Goal: Task Accomplishment & Management: Complete application form

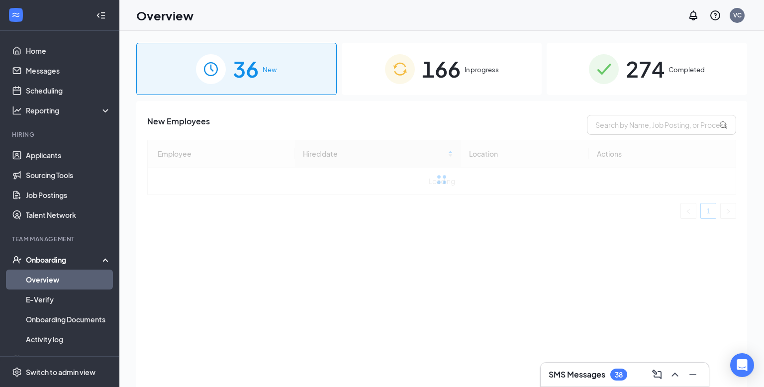
click at [642, 65] on span "274" at bounding box center [644, 69] width 39 height 34
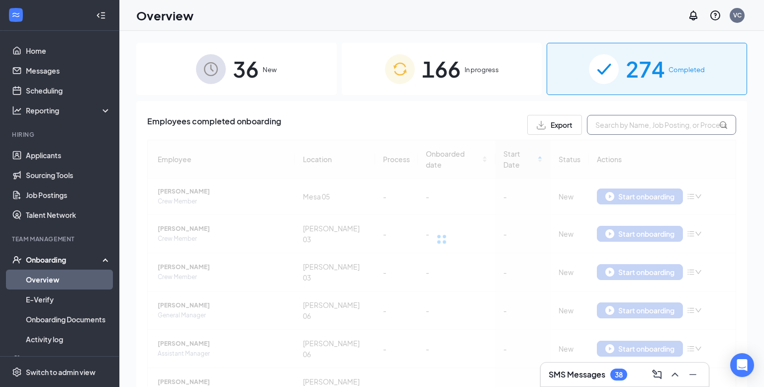
click at [654, 126] on input "text" at bounding box center [661, 125] width 149 height 20
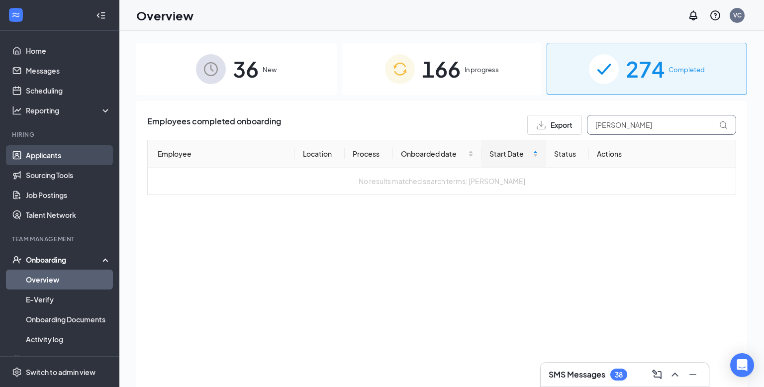
type input "corina"
click at [58, 153] on link "Applicants" at bounding box center [68, 155] width 85 height 20
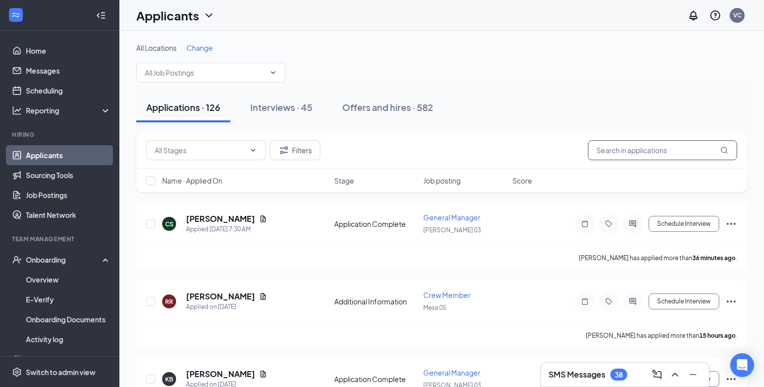
click at [625, 148] on input "text" at bounding box center [662, 150] width 149 height 20
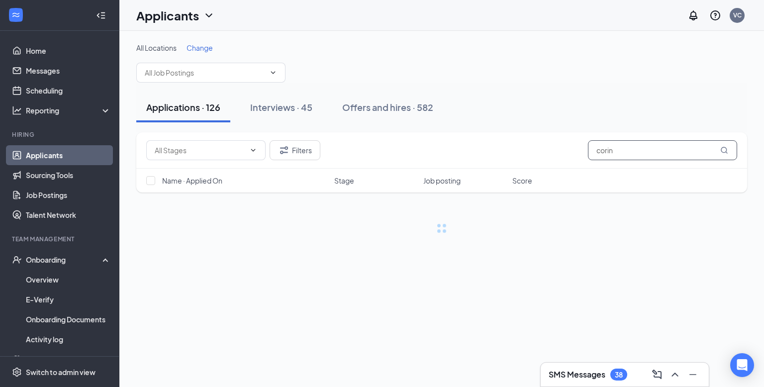
type input "corina"
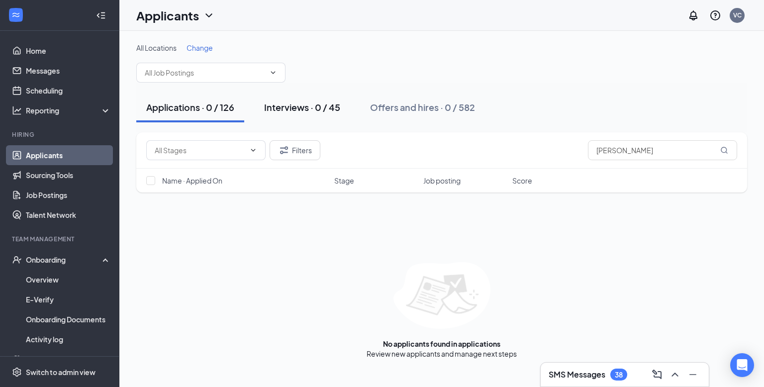
click at [319, 105] on div "Interviews · 0 / 45" at bounding box center [302, 107] width 76 height 12
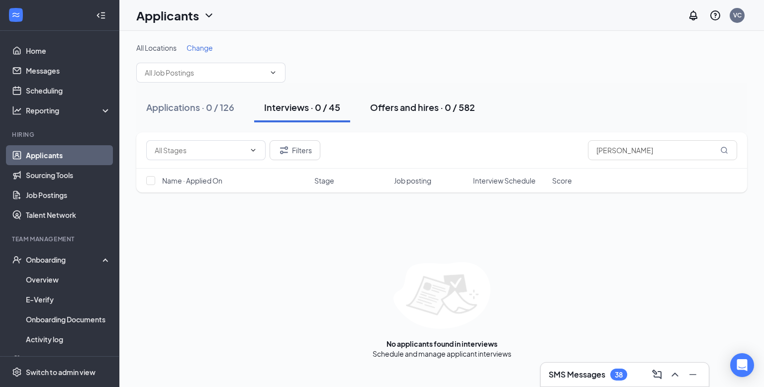
click at [402, 103] on div "Offers and hires · 0 / 582" at bounding box center [422, 107] width 105 height 12
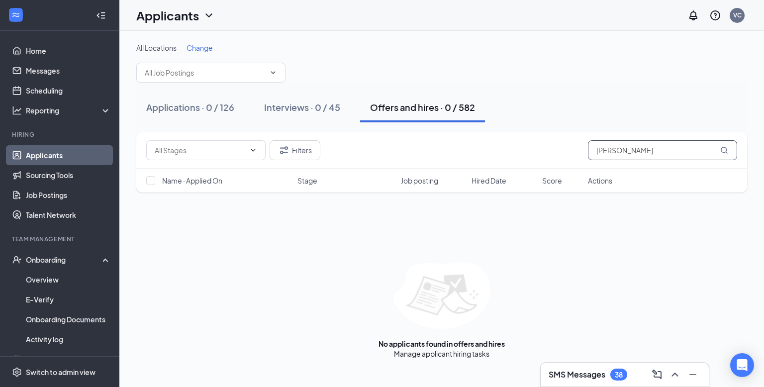
click at [629, 154] on input "corina" at bounding box center [662, 150] width 149 height 20
type input "corina vargas"
click at [334, 105] on div "Interviews · 0 / 45" at bounding box center [302, 107] width 76 height 12
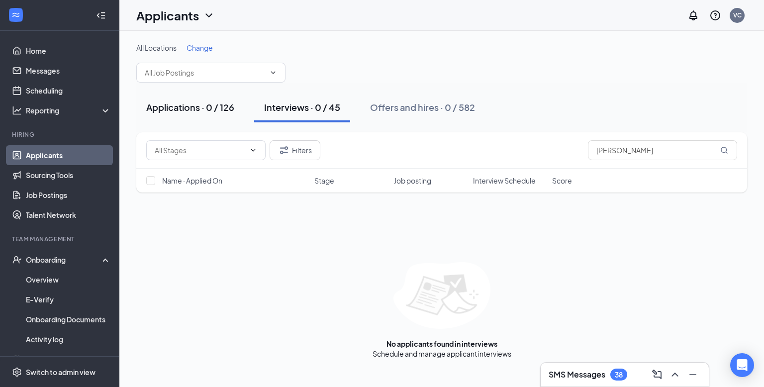
click at [219, 108] on div "Applications · 0 / 126" at bounding box center [190, 107] width 88 height 12
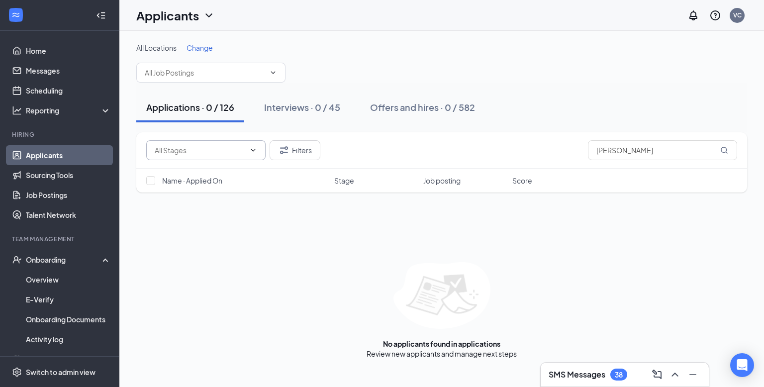
click at [229, 155] on input "text" at bounding box center [200, 150] width 90 height 11
click at [229, 172] on div "Additional Information (89)" at bounding box center [205, 169] width 86 height 11
click at [231, 153] on input "Additional Information (89)" at bounding box center [195, 150] width 81 height 11
click at [229, 214] on div "Application Complete (322)" at bounding box center [206, 214] width 88 height 11
type input "Application Complete (322)"
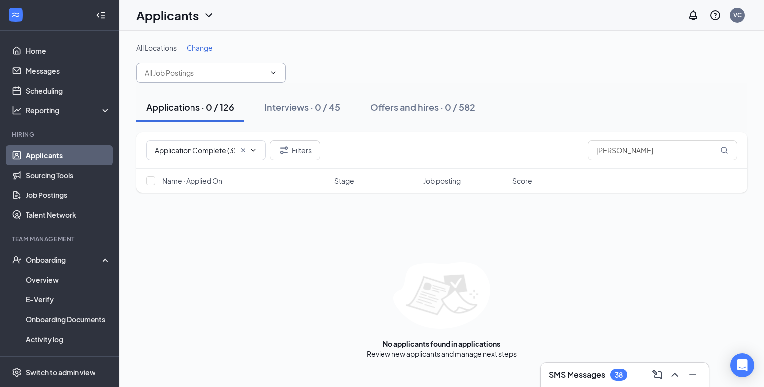
click at [210, 76] on input "text" at bounding box center [205, 72] width 120 height 11
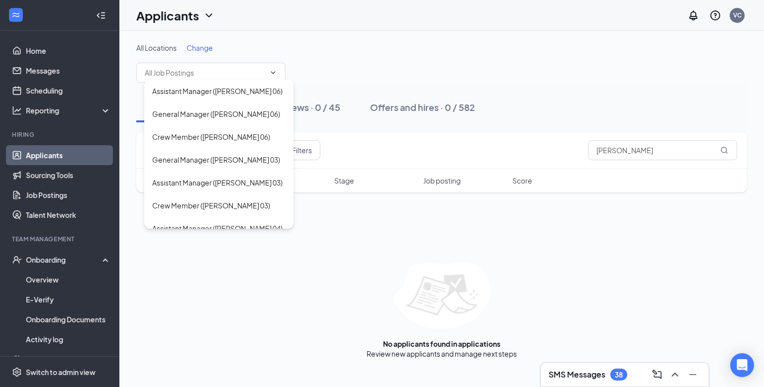
click at [205, 47] on span "Change" at bounding box center [199, 47] width 26 height 9
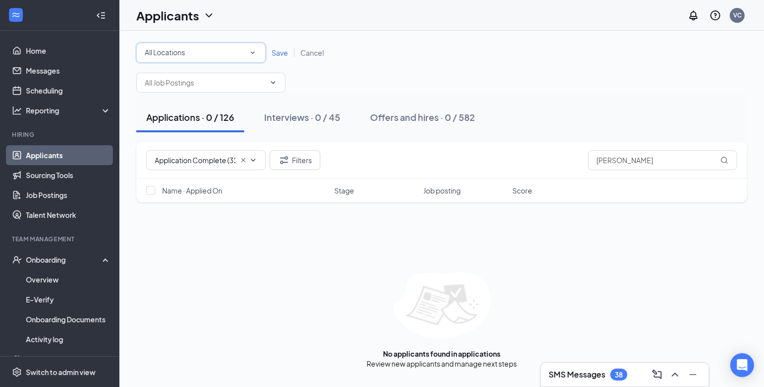
click at [211, 50] on div "All Locations" at bounding box center [201, 53] width 112 height 12
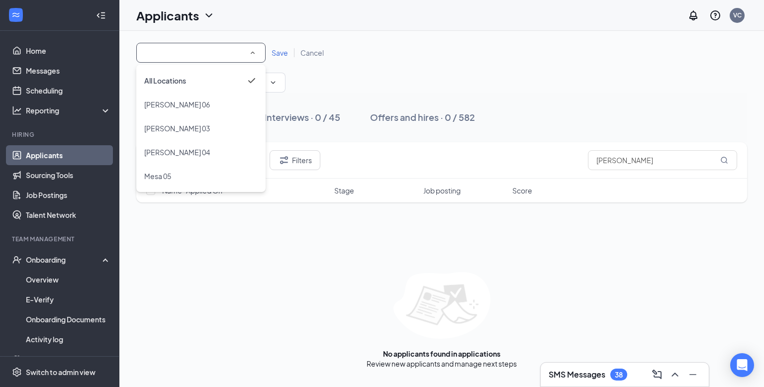
click at [385, 60] on div "All Locations All Locations Save Cancel" at bounding box center [441, 53] width 611 height 20
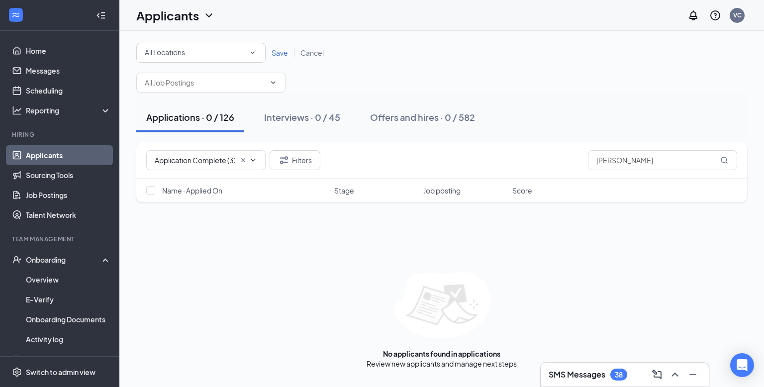
click at [316, 54] on span "Cancel" at bounding box center [311, 52] width 23 height 9
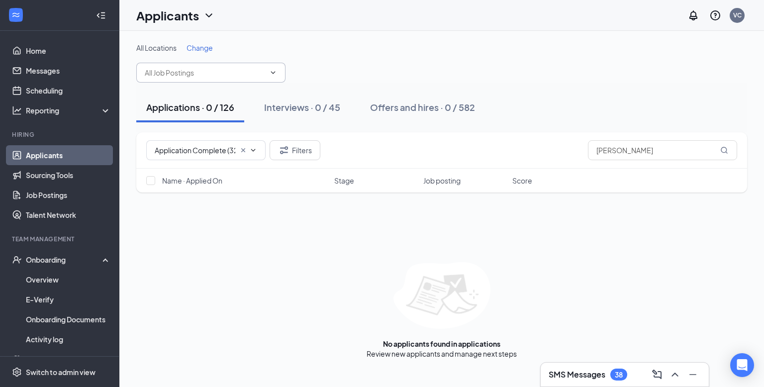
click at [252, 76] on input "text" at bounding box center [205, 72] width 120 height 11
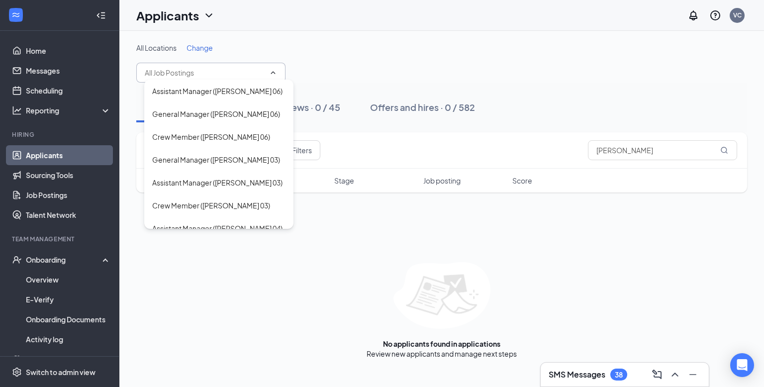
click at [341, 69] on div "All Locations Change Assistant Manager (Chandler 06) General Manager (Chandler …" at bounding box center [441, 63] width 611 height 40
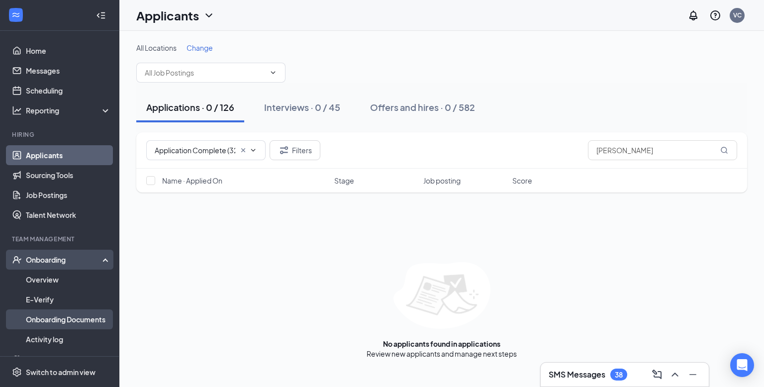
click at [89, 320] on link "Onboarding Documents" at bounding box center [68, 319] width 85 height 20
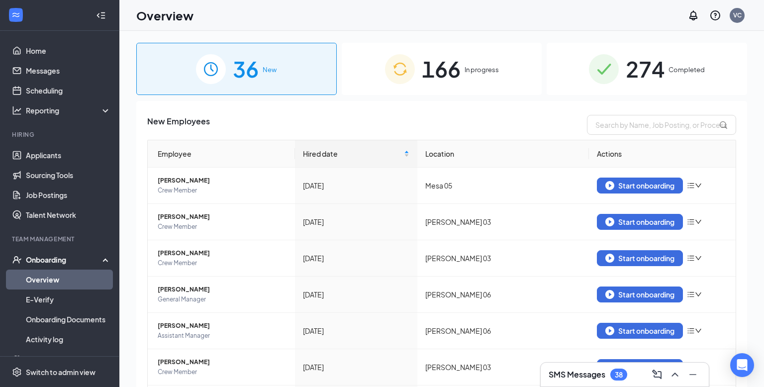
click at [671, 62] on div "274 Completed" at bounding box center [646, 69] width 200 height 52
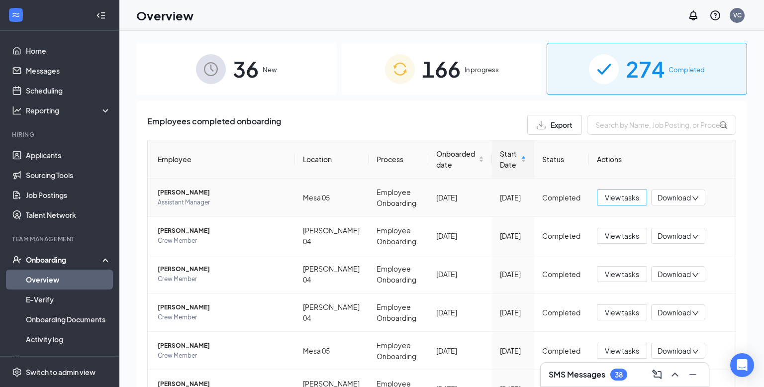
click at [626, 194] on span "View tasks" at bounding box center [622, 197] width 34 height 11
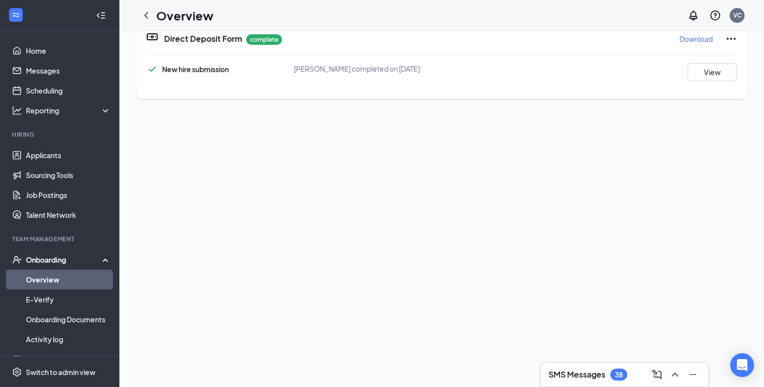
scroll to position [541, 0]
click at [144, 14] on icon "ChevronLeft" at bounding box center [146, 15] width 12 height 12
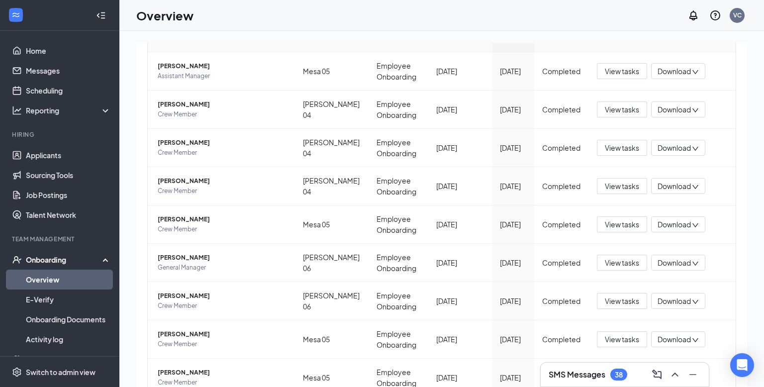
scroll to position [127, 0]
click at [622, 69] on span "View tasks" at bounding box center [622, 70] width 34 height 11
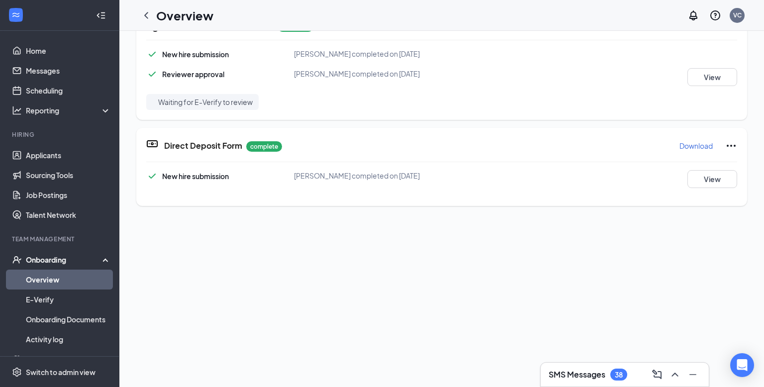
scroll to position [432, 0]
click at [707, 175] on button "View" at bounding box center [712, 179] width 50 height 18
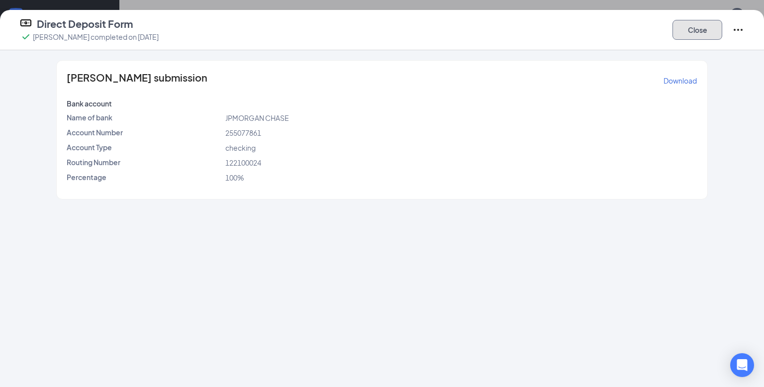
click at [696, 27] on button "Close" at bounding box center [697, 30] width 50 height 20
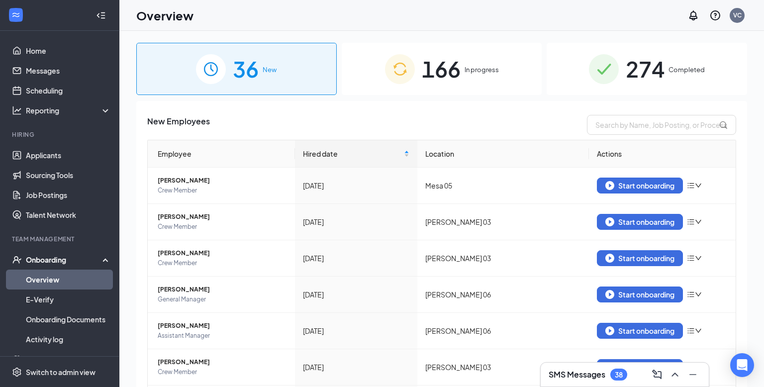
click at [637, 67] on span "274" at bounding box center [644, 69] width 39 height 34
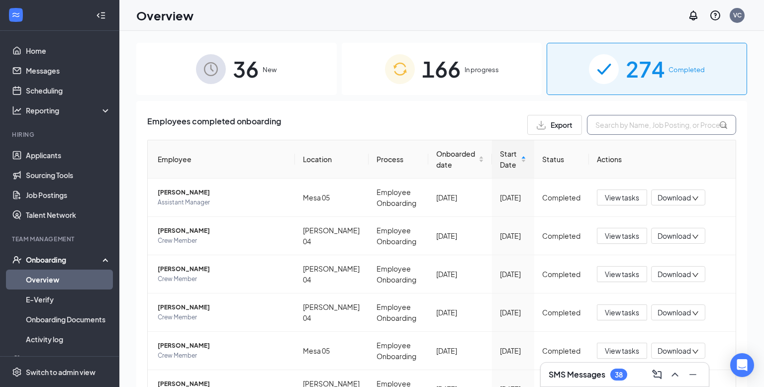
click at [669, 128] on input "text" at bounding box center [661, 125] width 149 height 20
type input "jose"
click at [617, 201] on span "View tasks" at bounding box center [622, 197] width 34 height 11
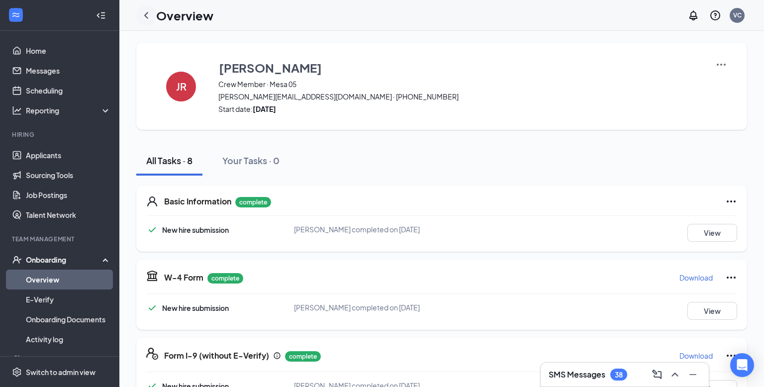
click at [146, 15] on icon "ChevronLeft" at bounding box center [146, 15] width 12 height 12
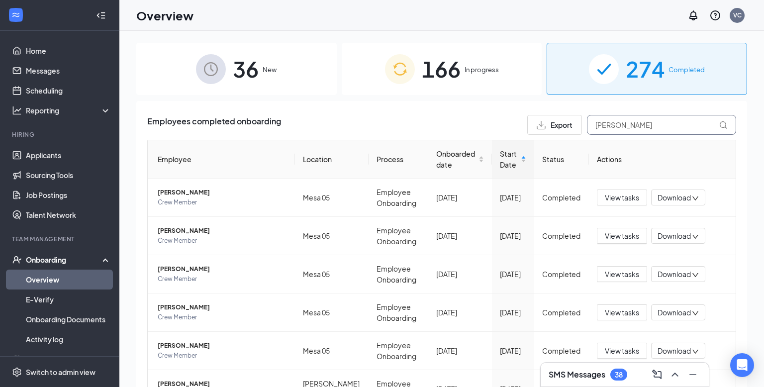
click at [629, 126] on input "jose" at bounding box center [661, 125] width 149 height 20
type input "jose romero"
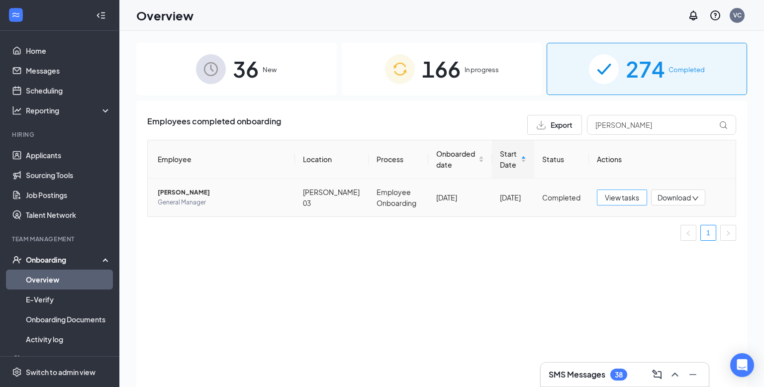
click at [628, 195] on span "View tasks" at bounding box center [622, 197] width 34 height 11
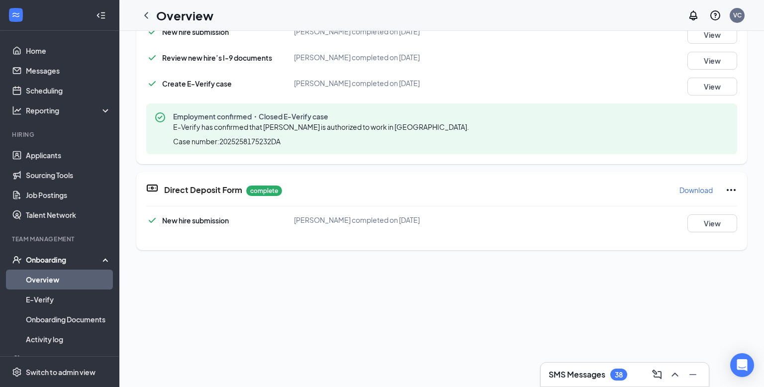
scroll to position [437, 0]
click at [711, 223] on button "View" at bounding box center [712, 223] width 50 height 18
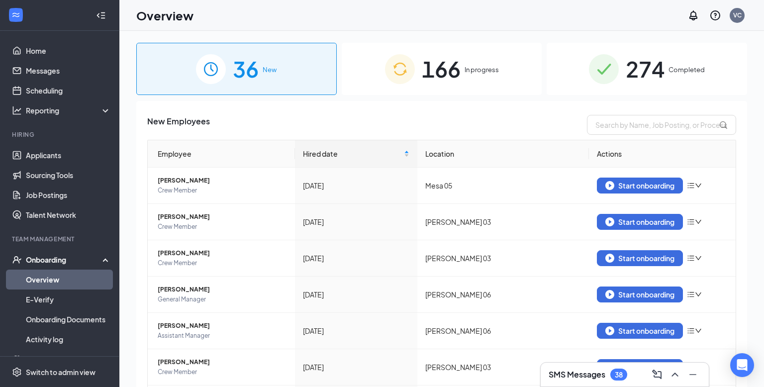
click at [485, 65] on span "In progress" at bounding box center [481, 70] width 34 height 10
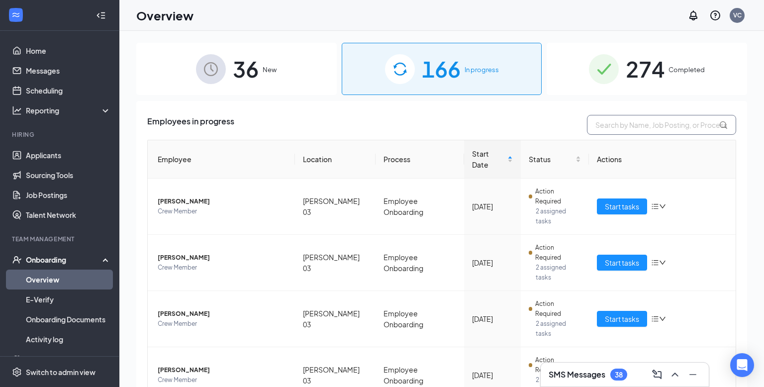
click at [656, 123] on input "text" at bounding box center [661, 125] width 149 height 20
type input "yak"
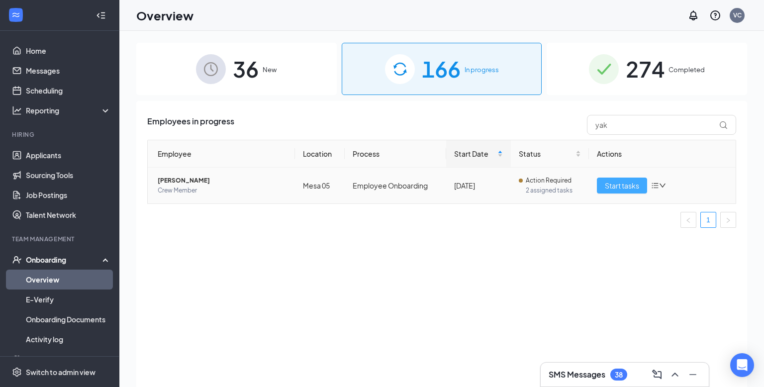
click at [637, 187] on span "Start tasks" at bounding box center [622, 185] width 34 height 11
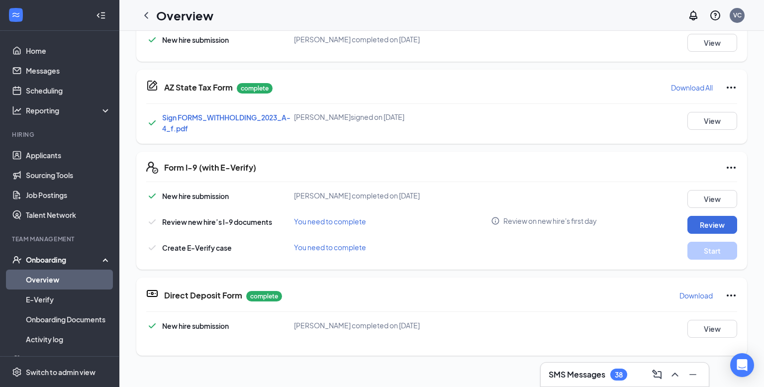
scroll to position [269, 0]
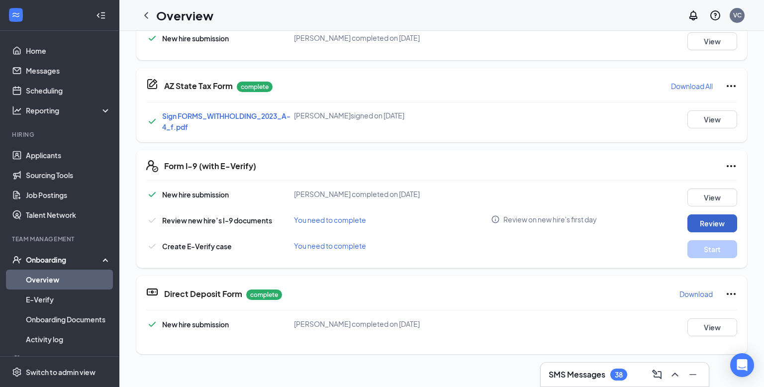
click at [724, 221] on button "Review" at bounding box center [712, 223] width 50 height 18
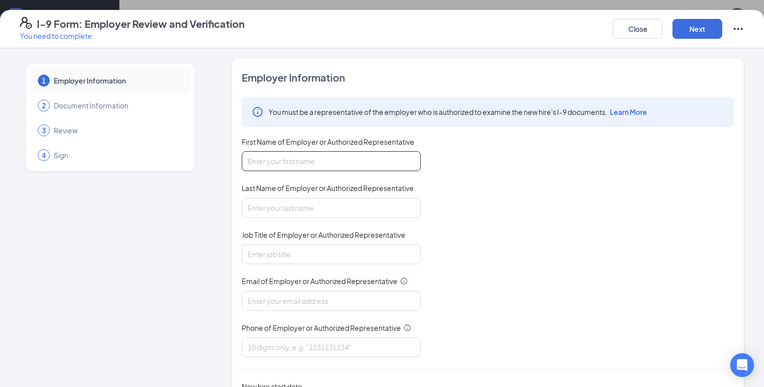
click at [345, 161] on input "First Name of Employer or Authorized Representative" at bounding box center [331, 161] width 179 height 20
type input "Victoria"
type input "[PERSON_NAME]"
type input "[EMAIL_ADDRESS][DOMAIN_NAME]"
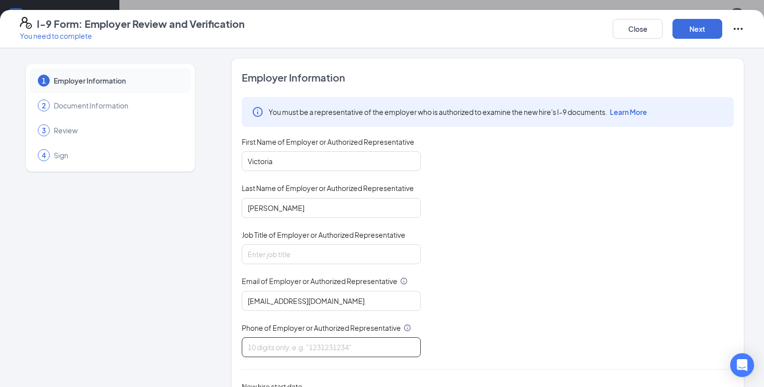
type input "4804324272"
click at [389, 248] on input "Job Title of Employer or Authorized Representative" at bounding box center [331, 254] width 179 height 20
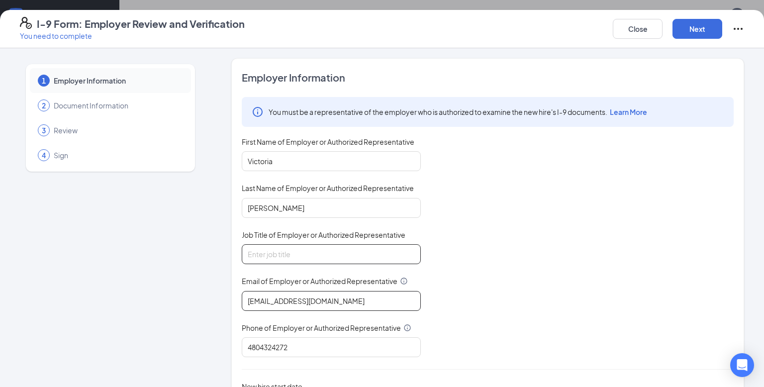
type input "gm"
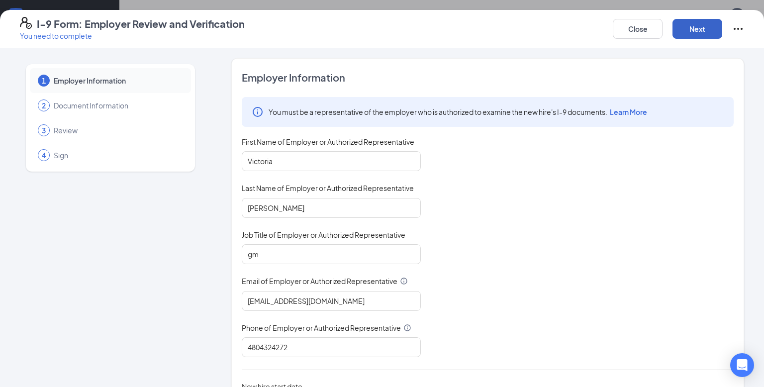
click at [693, 30] on button "Next" at bounding box center [697, 29] width 50 height 20
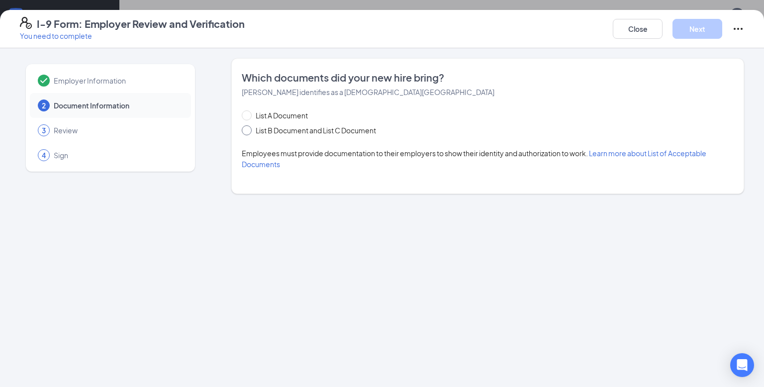
click at [245, 128] on input "List B Document and List C Document" at bounding box center [245, 128] width 7 height 7
radio input "true"
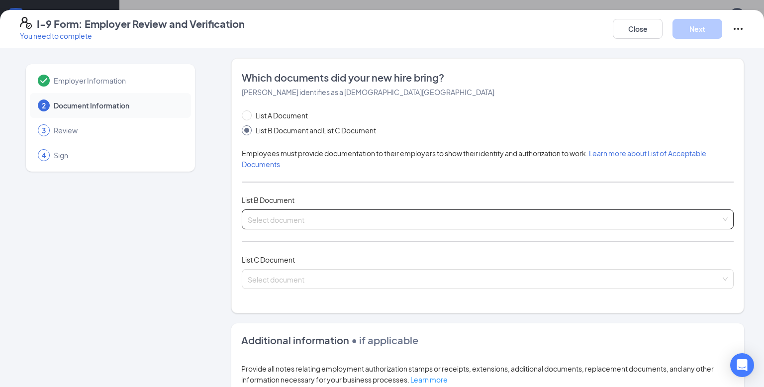
click at [342, 210] on input "search" at bounding box center [484, 217] width 473 height 15
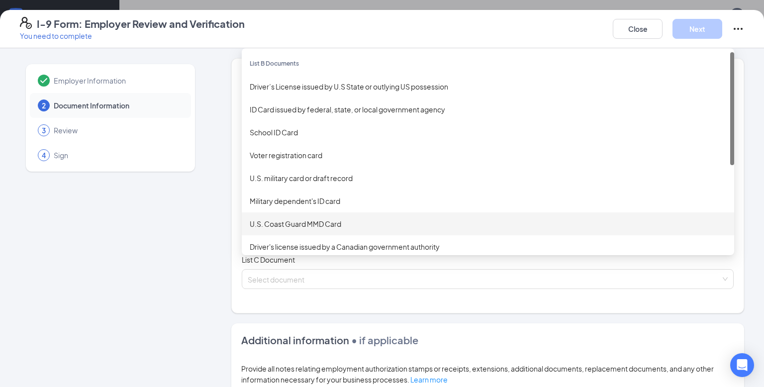
click at [346, 214] on div "U.S. Coast Guard MMD Card" at bounding box center [488, 223] width 492 height 23
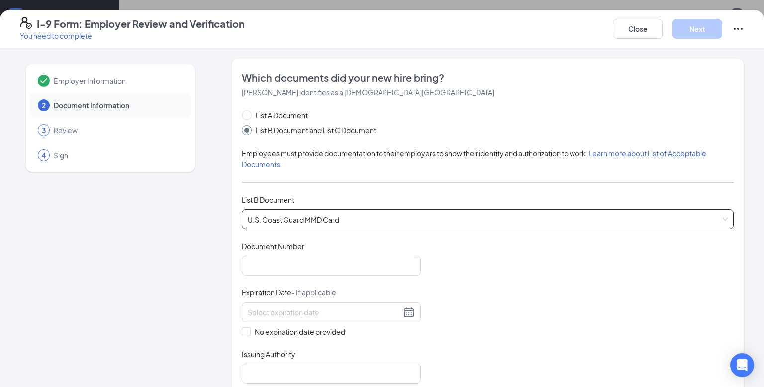
click at [350, 216] on span "U.S. Coast Guard MMD Card" at bounding box center [488, 219] width 480 height 19
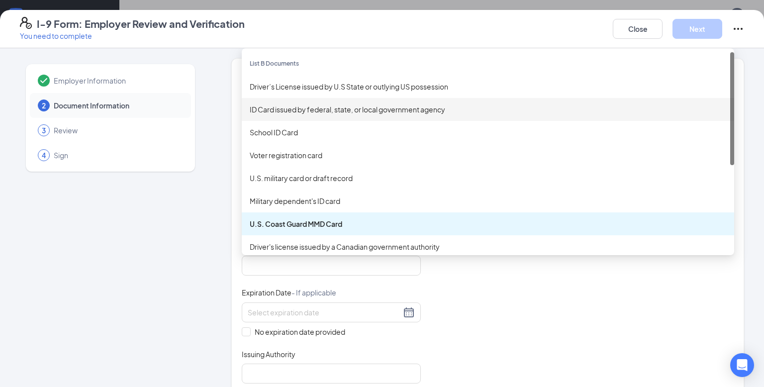
click at [355, 117] on div "ID Card issued by federal, state, or local government agency" at bounding box center [488, 109] width 492 height 23
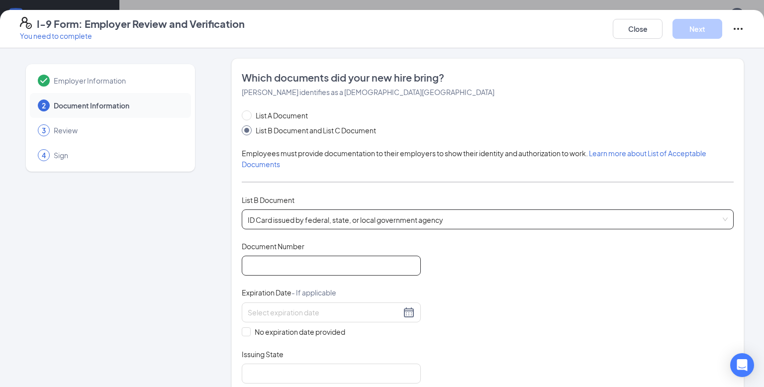
click at [396, 261] on input "Document Number" at bounding box center [331, 266] width 179 height 20
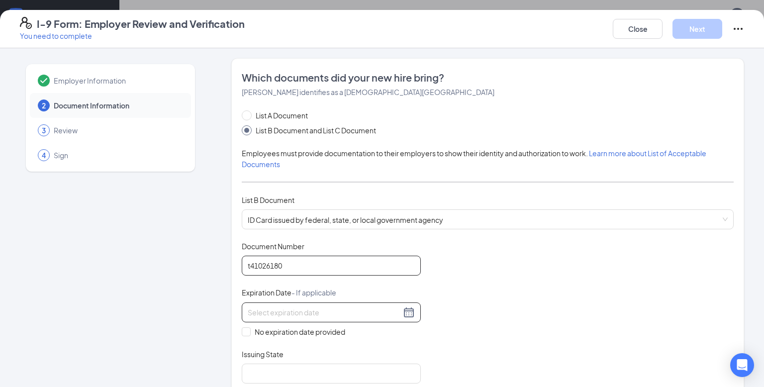
type input "t41026180"
click at [351, 318] on div at bounding box center [331, 312] width 179 height 20
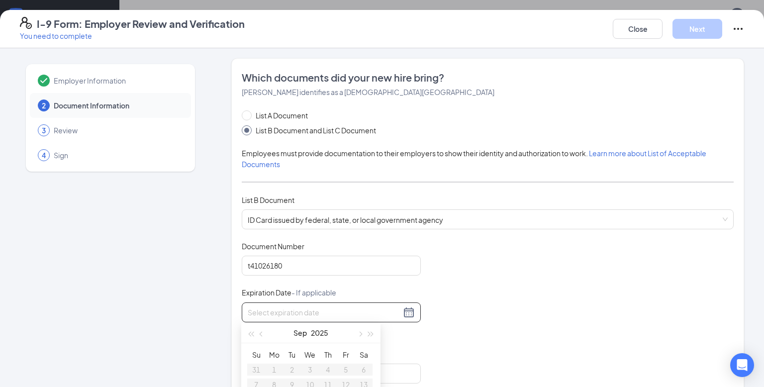
click at [547, 279] on div "Document Title ID Card issued by federal, state, or local government agency Doc…" at bounding box center [488, 312] width 492 height 142
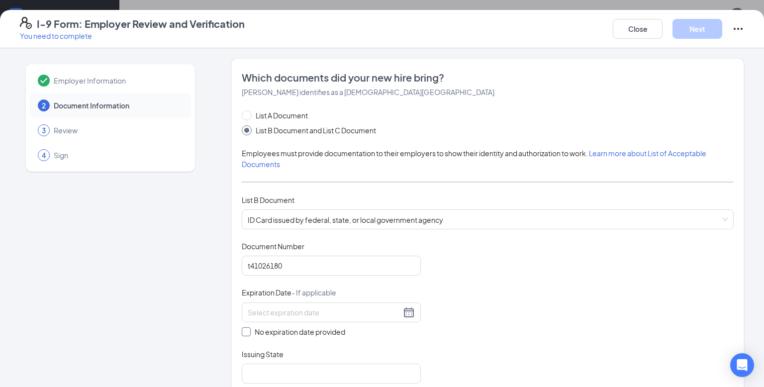
click at [243, 330] on input "No expiration date provided" at bounding box center [245, 330] width 7 height 7
checkbox input "true"
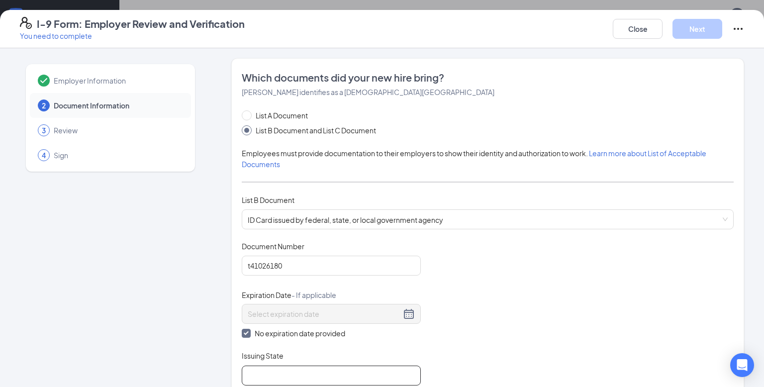
click at [286, 369] on input "Issuing State" at bounding box center [331, 375] width 179 height 20
type input "AZ"
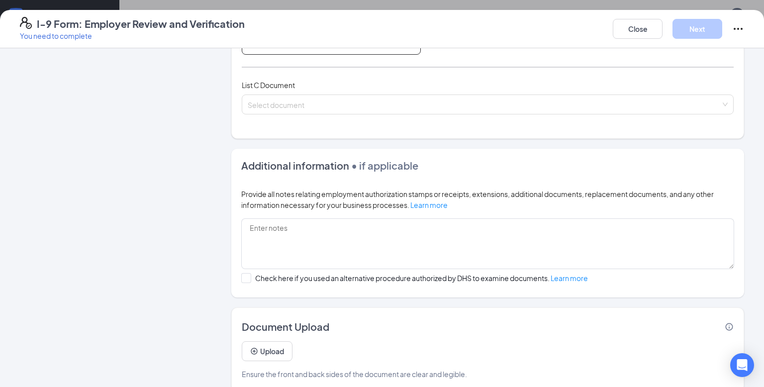
scroll to position [331, 0]
click at [510, 100] on input "search" at bounding box center [484, 101] width 473 height 15
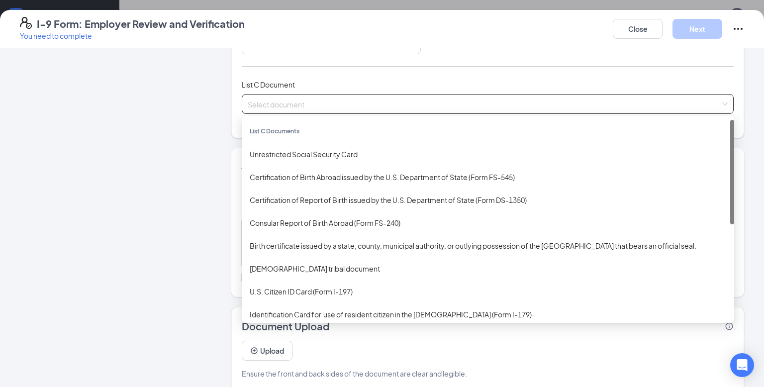
click at [363, 154] on div "Unrestricted Social Security Card" at bounding box center [488, 154] width 476 height 11
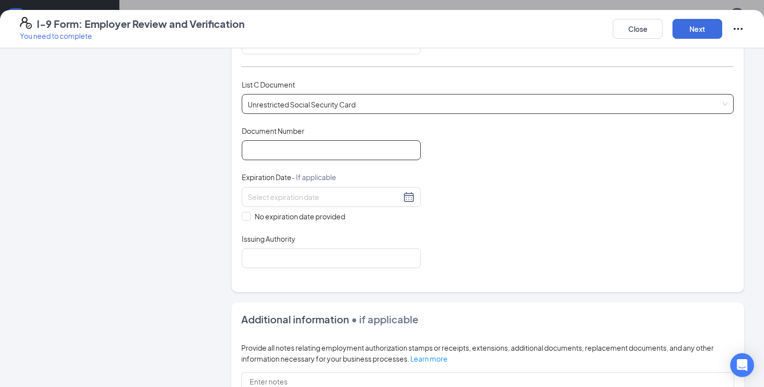
click at [345, 153] on input "Document Number" at bounding box center [331, 150] width 179 height 20
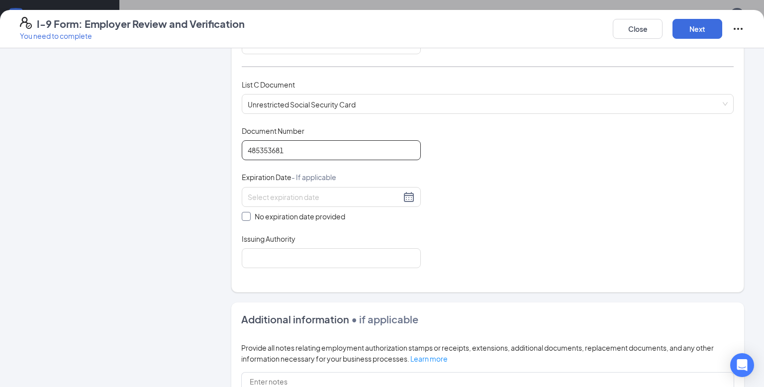
type input "485353681"
click at [246, 212] on input "No expiration date provided" at bounding box center [245, 215] width 7 height 7
checkbox input "true"
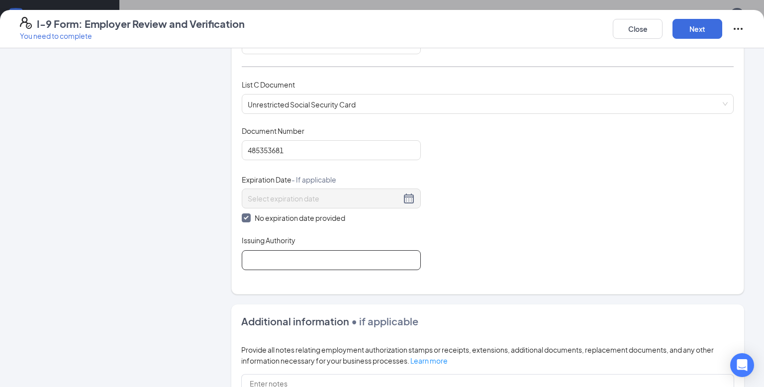
click at [307, 262] on input "Issuing Authority" at bounding box center [331, 260] width 179 height 20
type input "[US_STATE]"
click at [700, 20] on button "Next" at bounding box center [697, 29] width 50 height 20
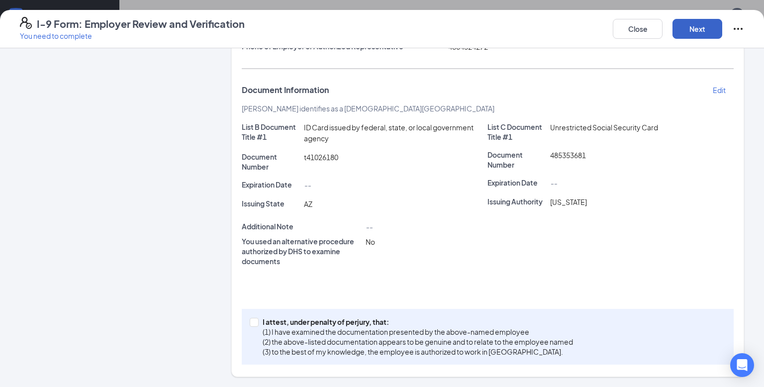
scroll to position [170, 0]
click at [254, 321] on input "I attest, under penalty of [PERSON_NAME], that: (1) I have examined the documen…" at bounding box center [253, 321] width 7 height 7
checkbox input "true"
click at [695, 30] on button "Next" at bounding box center [697, 29] width 50 height 20
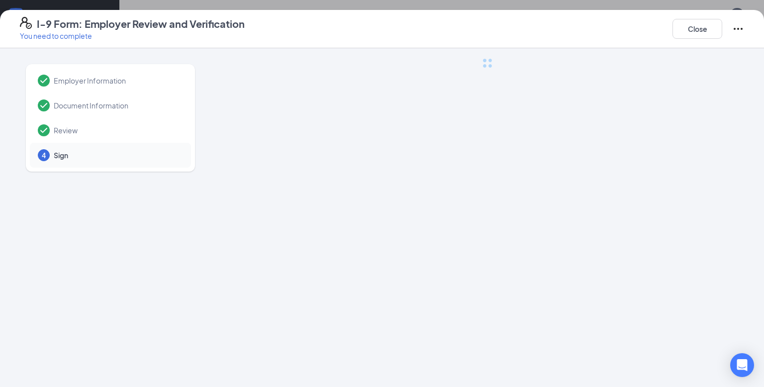
scroll to position [0, 0]
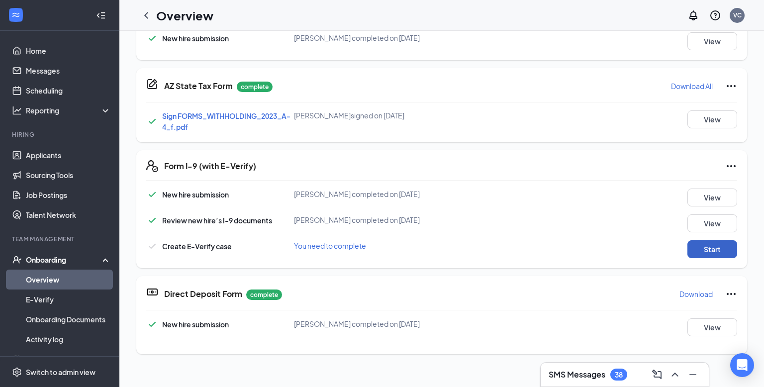
click at [723, 245] on button "Start" at bounding box center [712, 249] width 50 height 18
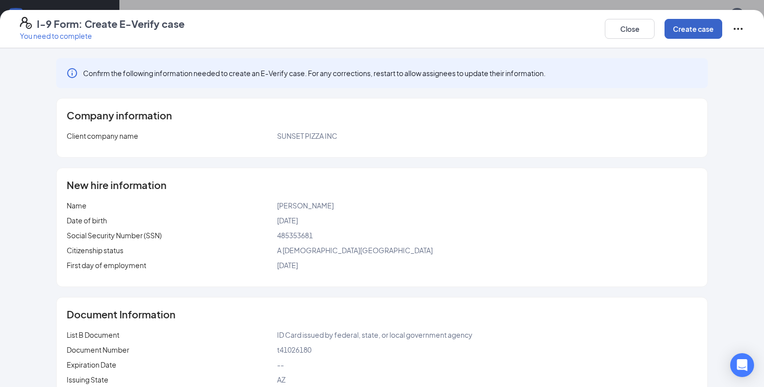
click at [704, 26] on button "Create case" at bounding box center [693, 29] width 58 height 20
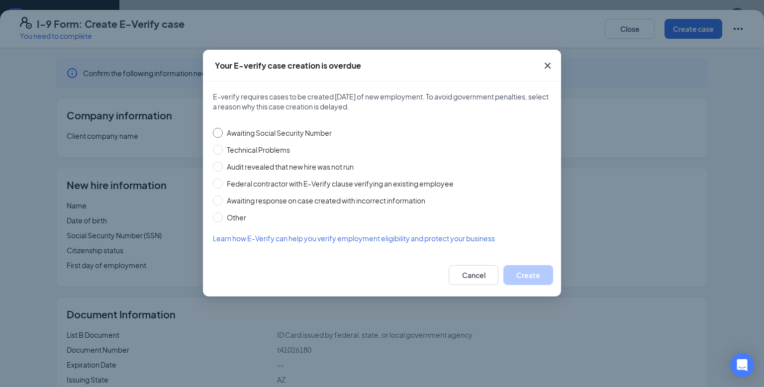
click at [216, 134] on input "Awaiting Social Security Number" at bounding box center [218, 133] width 10 height 10
radio input "true"
click at [514, 270] on button "Create" at bounding box center [528, 275] width 50 height 20
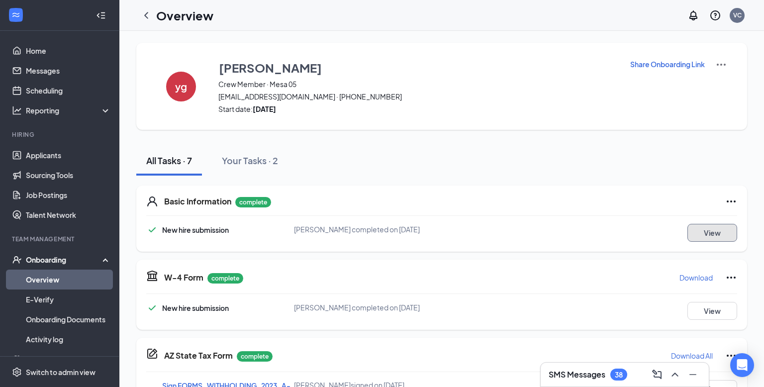
click at [719, 232] on button "View" at bounding box center [712, 233] width 50 height 18
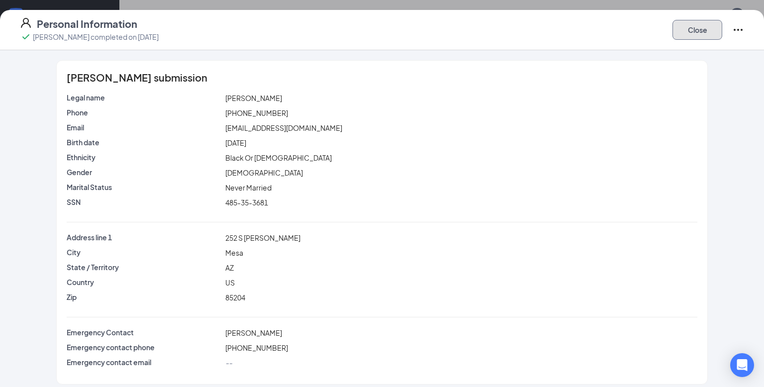
click at [680, 20] on button "Close" at bounding box center [697, 30] width 50 height 20
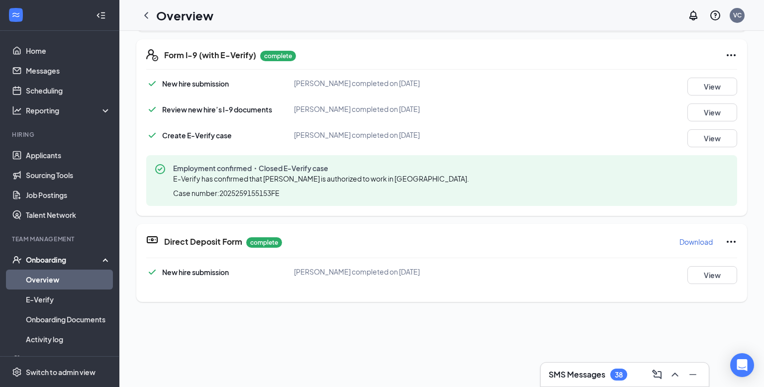
scroll to position [381, 0]
click at [717, 277] on button "View" at bounding box center [712, 274] width 50 height 18
